Goal: Entertainment & Leisure: Consume media (video, audio)

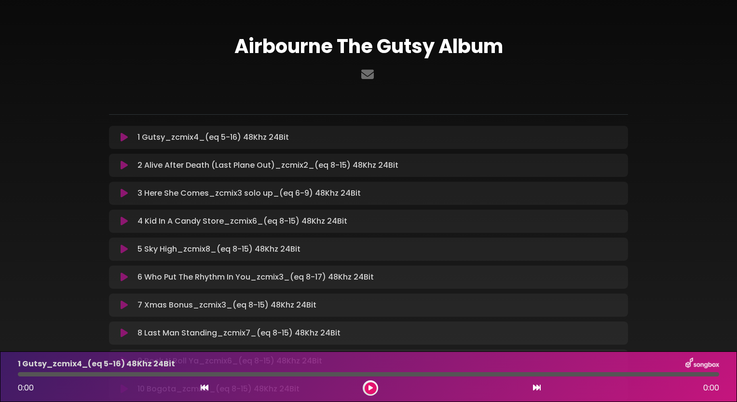
click at [126, 166] on icon at bounding box center [124, 166] width 7 height 10
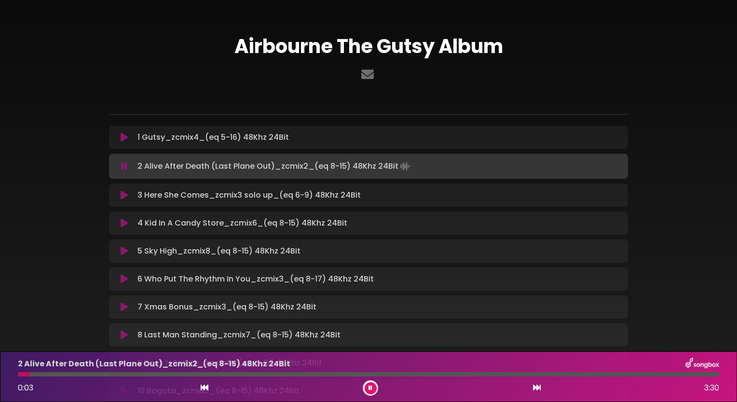
click at [647, 73] on div "Airbourne The Gutsy Album" at bounding box center [368, 244] width 637 height 464
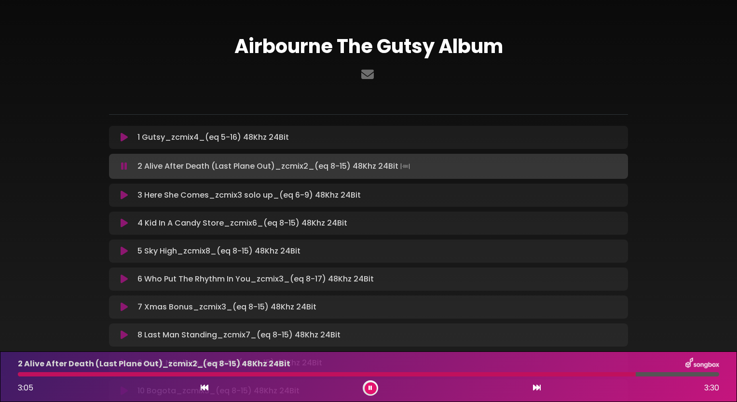
click at [125, 338] on icon at bounding box center [124, 335] width 7 height 10
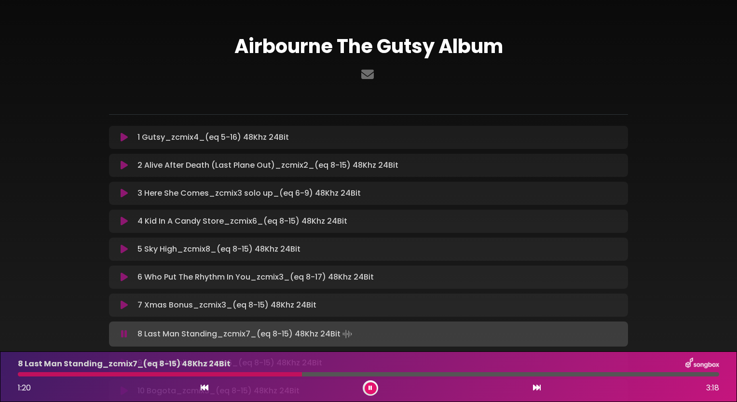
click at [538, 389] on icon at bounding box center [537, 388] width 8 height 8
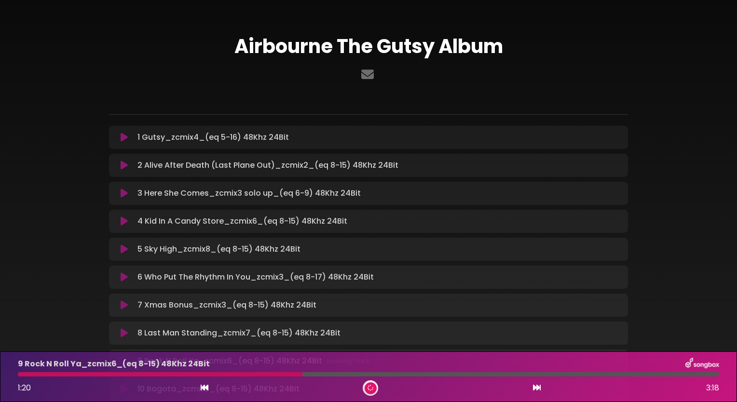
click at [538, 389] on icon at bounding box center [537, 388] width 8 height 8
click at [369, 388] on icon at bounding box center [371, 388] width 6 height 4
click at [122, 193] on icon at bounding box center [124, 194] width 7 height 10
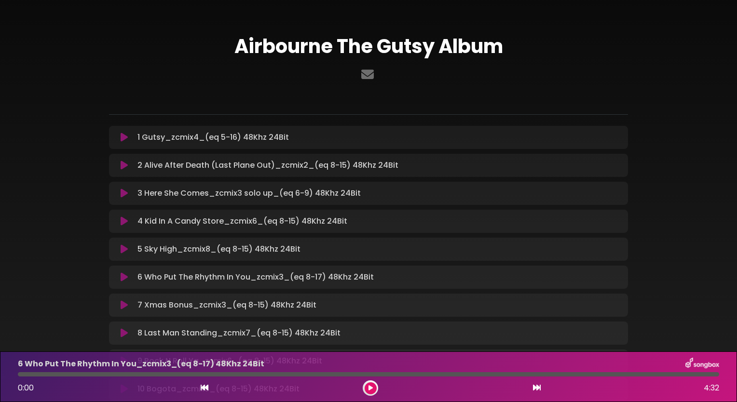
click at [121, 277] on icon at bounding box center [124, 278] width 7 height 10
